Goal: Complete application form

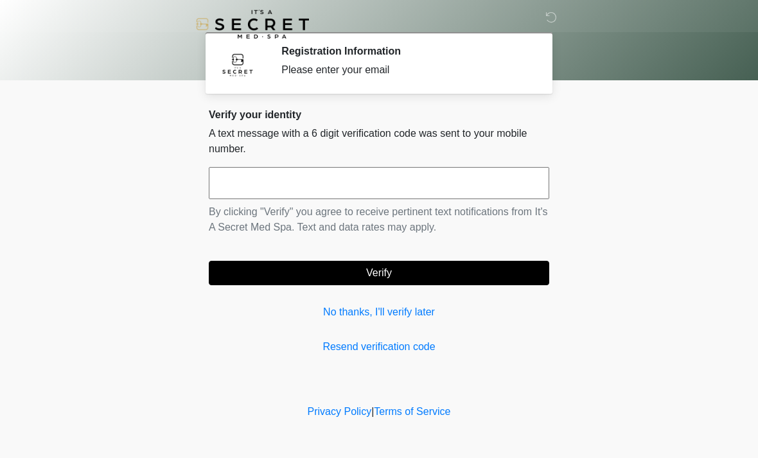
click at [441, 179] on input "text" at bounding box center [379, 183] width 340 height 32
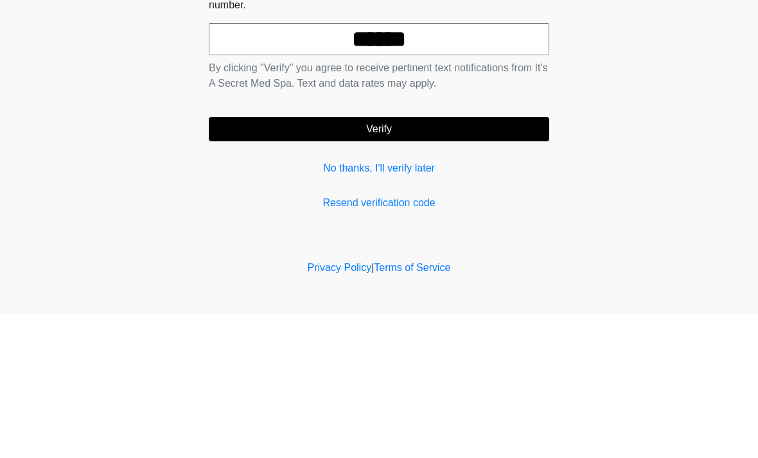
type input "******"
click at [498, 261] on button "Verify" at bounding box center [379, 273] width 340 height 24
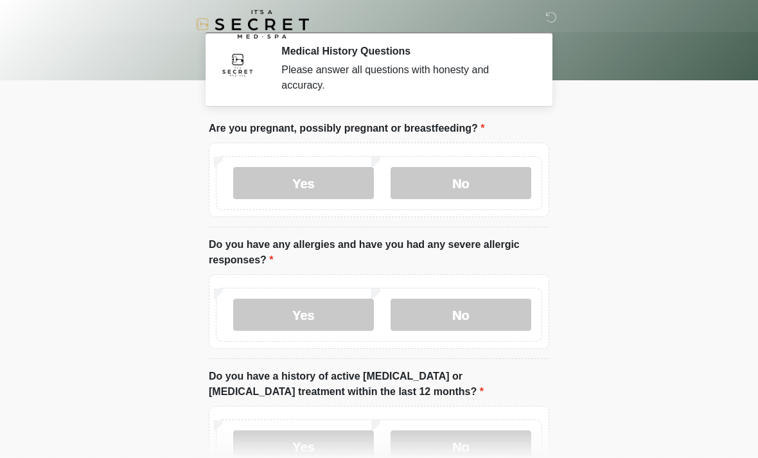
click at [494, 180] on label "No" at bounding box center [460, 183] width 141 height 32
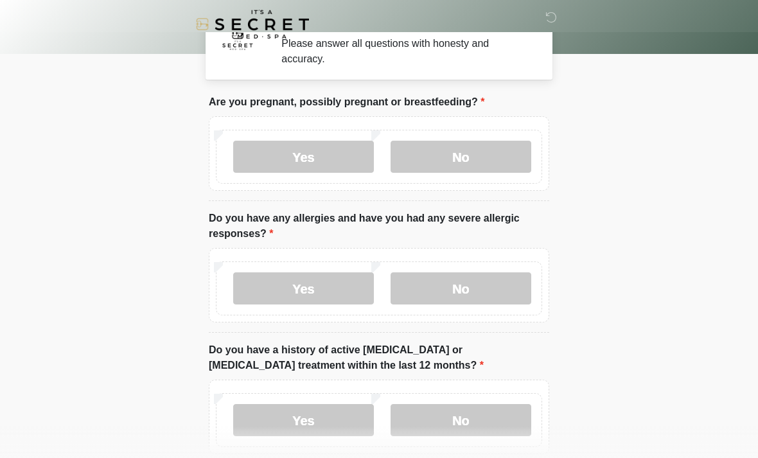
click at [489, 274] on label "No" at bounding box center [460, 288] width 141 height 32
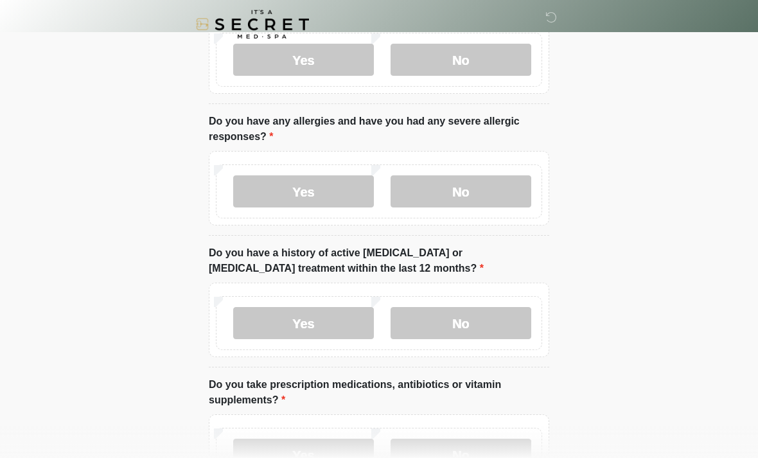
click at [486, 326] on label "No" at bounding box center [460, 323] width 141 height 32
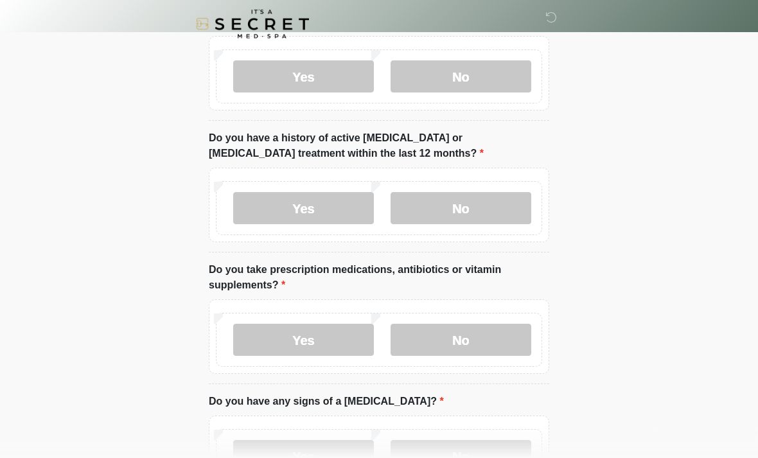
click at [507, 343] on label "No" at bounding box center [460, 340] width 141 height 32
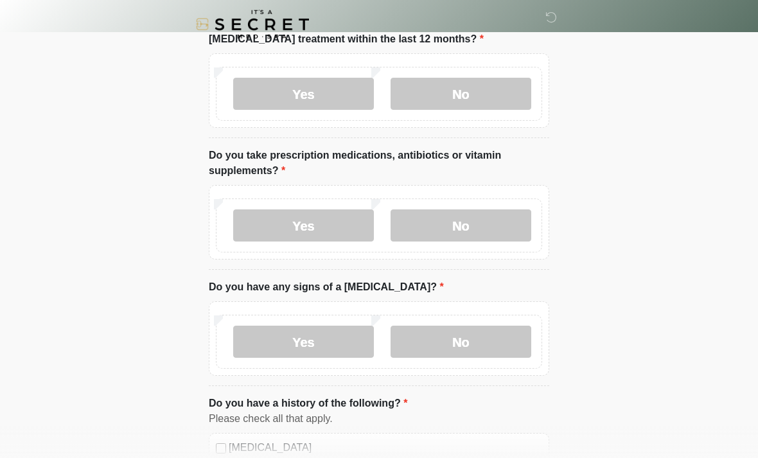
scroll to position [389, 0]
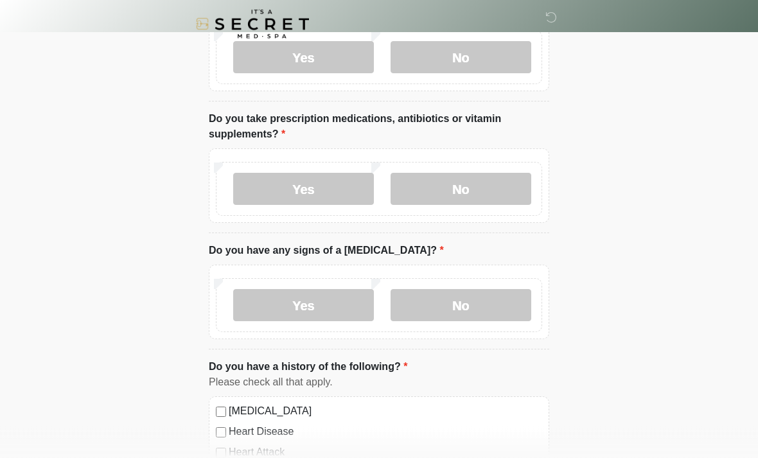
click at [498, 300] on label "No" at bounding box center [460, 306] width 141 height 32
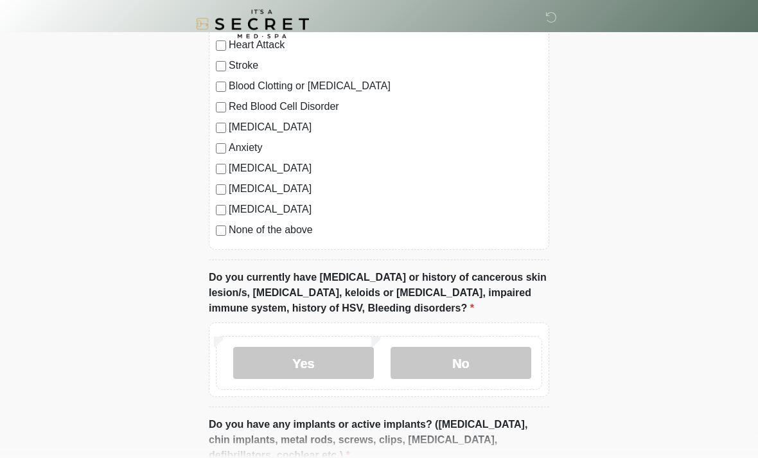
scroll to position [799, 0]
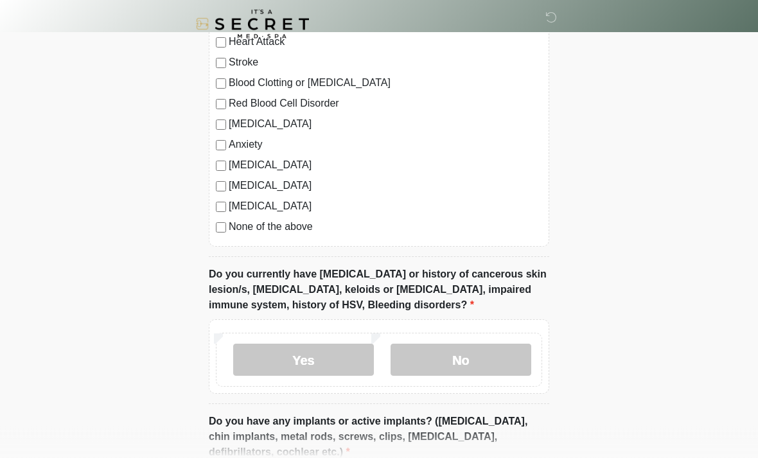
click at [475, 365] on label "No" at bounding box center [460, 360] width 141 height 32
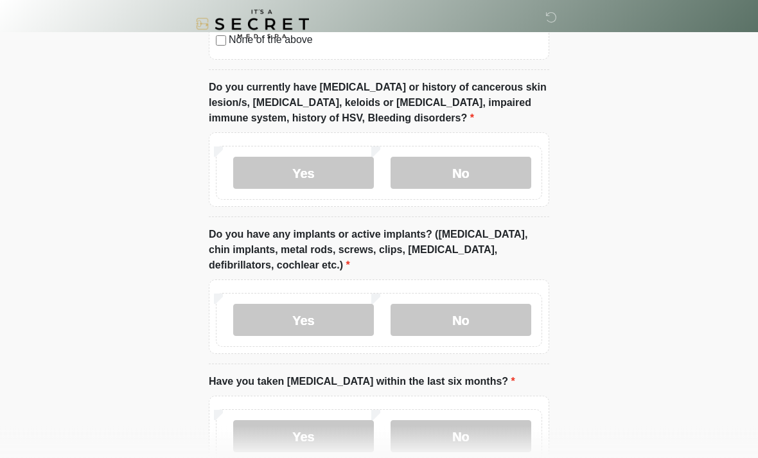
scroll to position [993, 0]
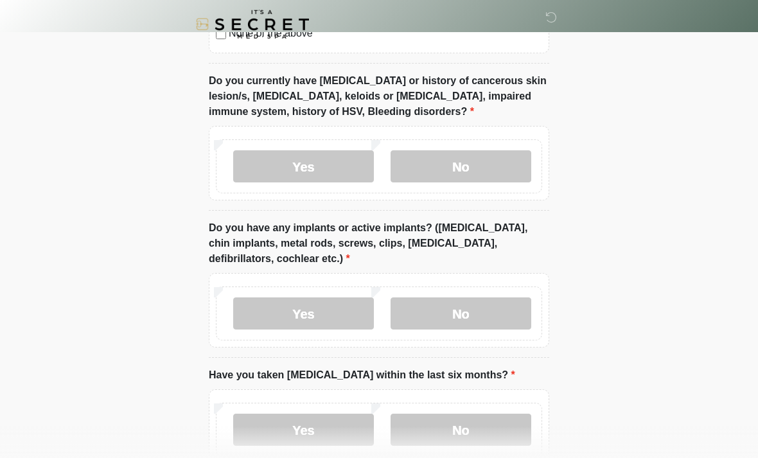
click at [502, 305] on label "No" at bounding box center [460, 313] width 141 height 32
click at [462, 437] on label "No" at bounding box center [460, 430] width 141 height 32
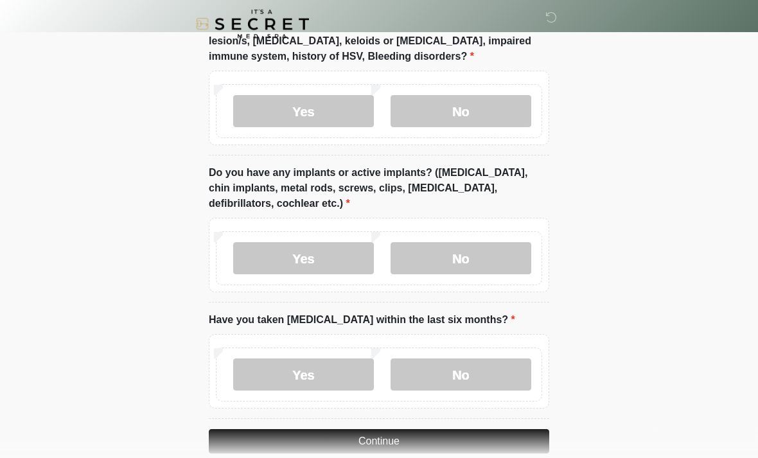
scroll to position [1069, 0]
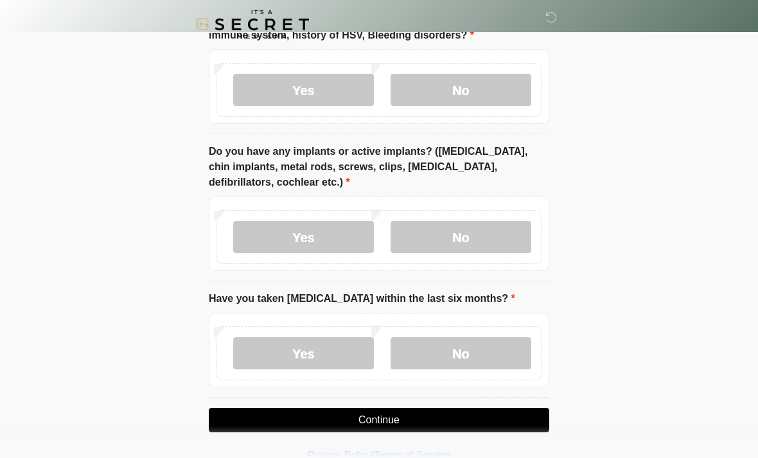
click at [453, 416] on button "Continue" at bounding box center [379, 420] width 340 height 24
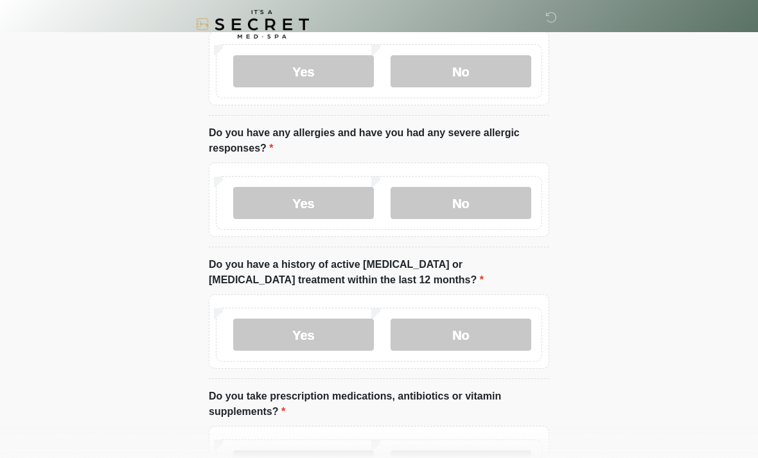
scroll to position [0, 0]
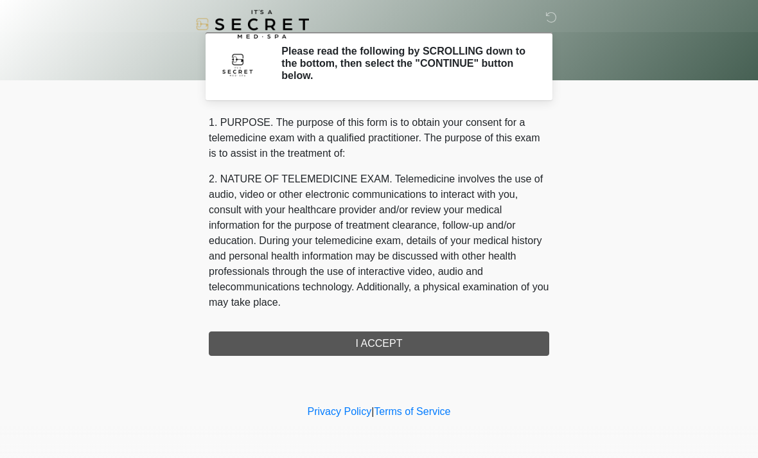
click at [487, 340] on div "1. PURPOSE. The purpose of this form is to obtain your consent for a telemedici…" at bounding box center [379, 235] width 340 height 241
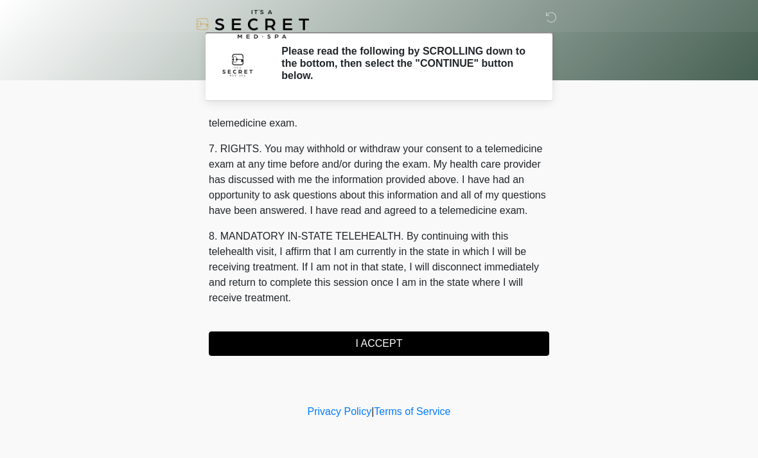
scroll to position [544, 0]
click at [416, 342] on button "I ACCEPT" at bounding box center [379, 343] width 340 height 24
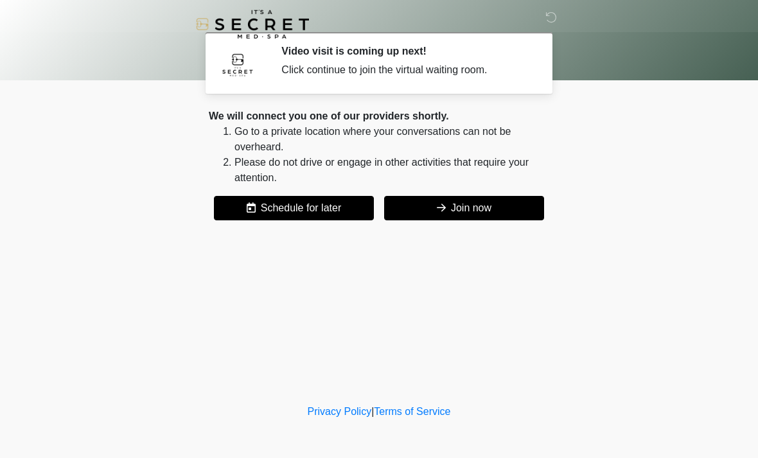
click at [480, 202] on button "Join now" at bounding box center [464, 208] width 160 height 24
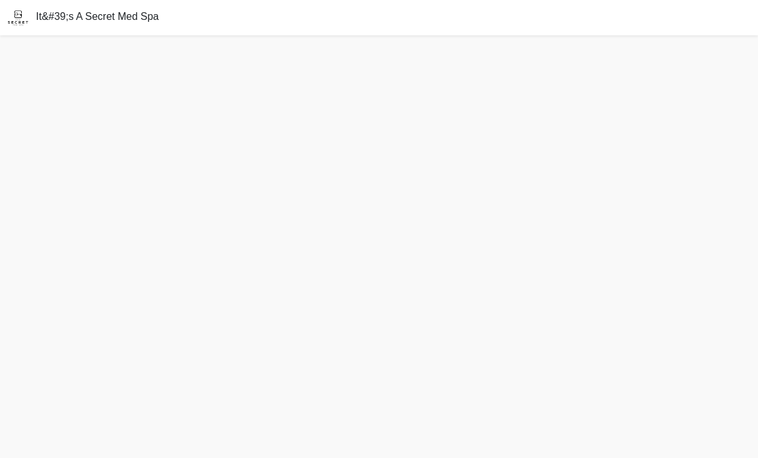
scroll to position [4, 0]
